Goal: Task Accomplishment & Management: Manage account settings

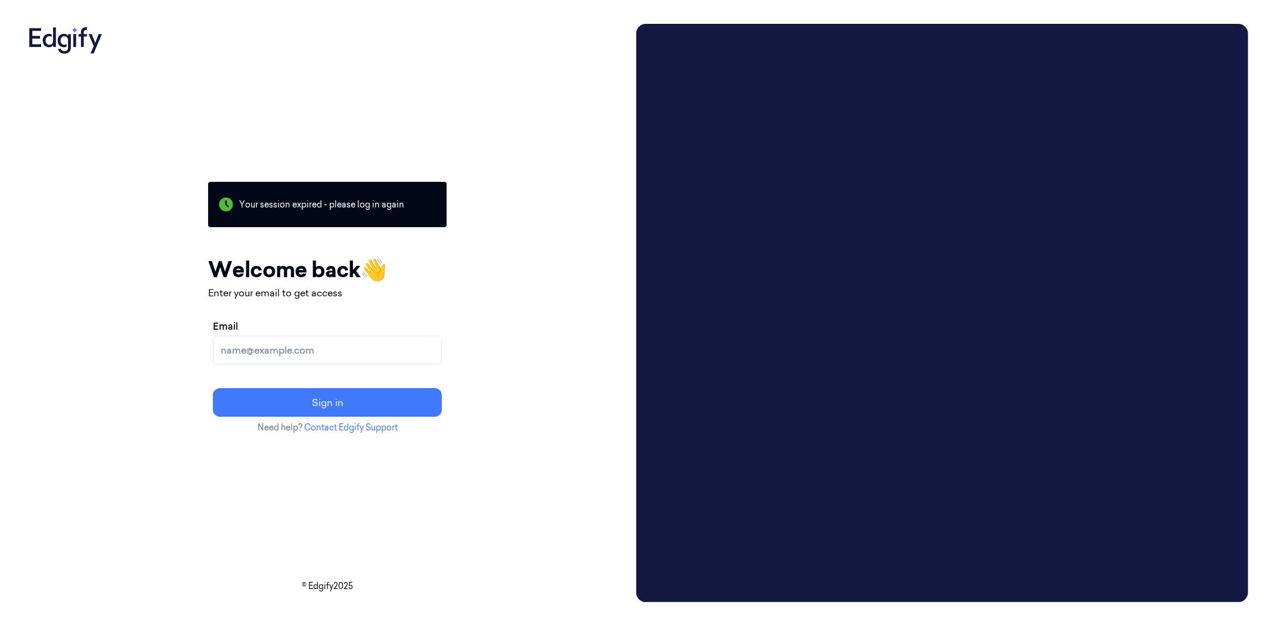
click at [364, 348] on input "Email" at bounding box center [327, 350] width 229 height 29
click at [337, 349] on input "Email" at bounding box center [327, 350] width 229 height 29
paste input "[EMAIL_ADDRESS][DOMAIN_NAME]"
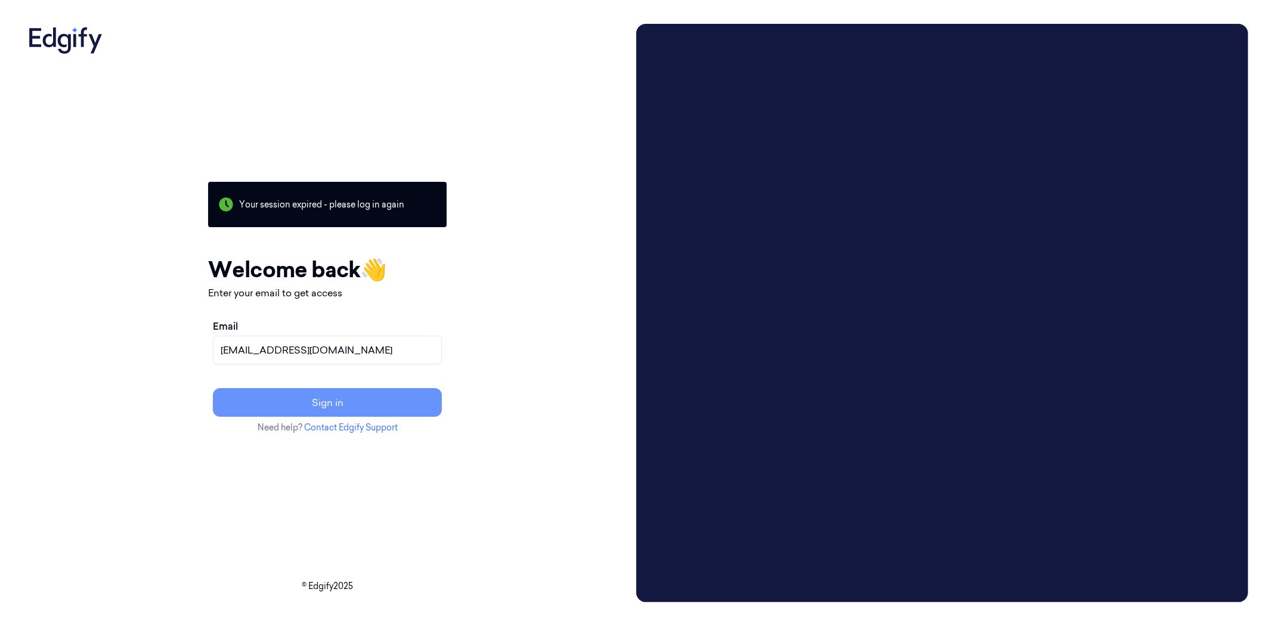
type input "[EMAIL_ADDRESS][DOMAIN_NAME]"
click at [407, 407] on button "Sign in" at bounding box center [327, 402] width 229 height 29
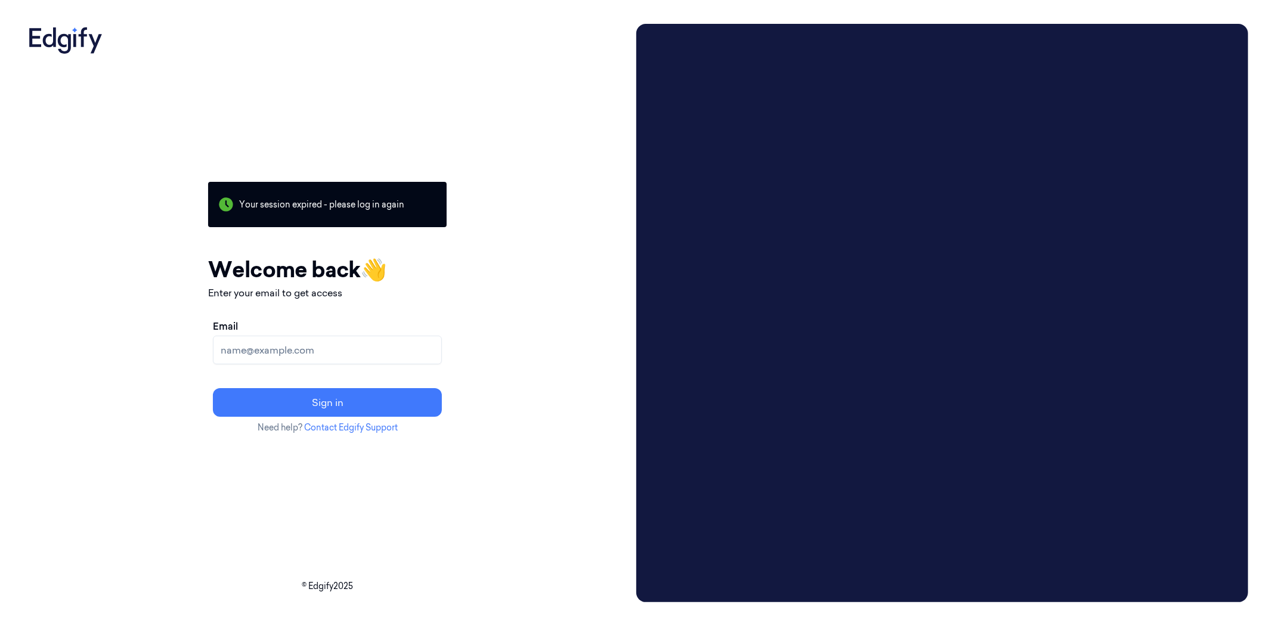
click at [336, 360] on input "Email" at bounding box center [327, 350] width 229 height 29
type input "[EMAIL_ADDRESS][DOMAIN_NAME]"
click at [535, 300] on div "Your session expired - please log in again Email sent - check your inbox for th…" at bounding box center [327, 313] width 607 height 578
